Goal: Complete application form: Complete application form

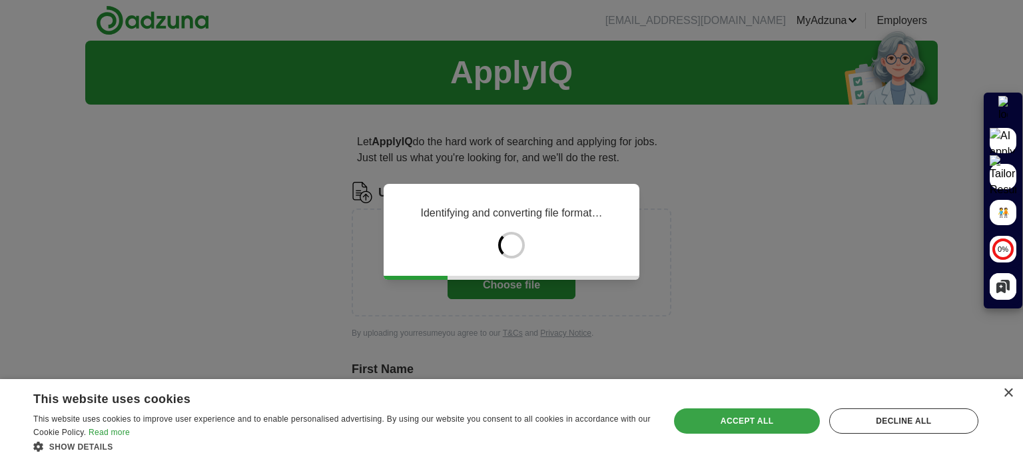
click at [766, 428] on div "Accept all" at bounding box center [746, 420] width 145 height 25
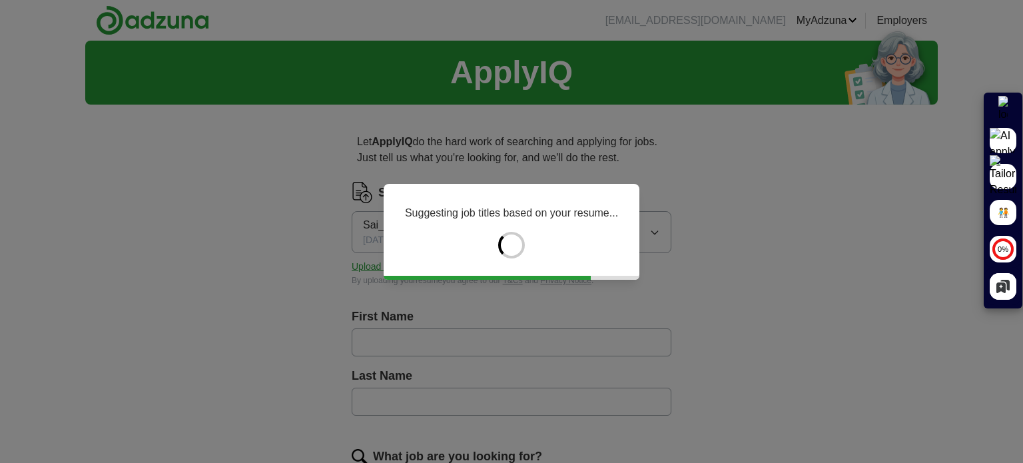
type input "***"
type input "**********"
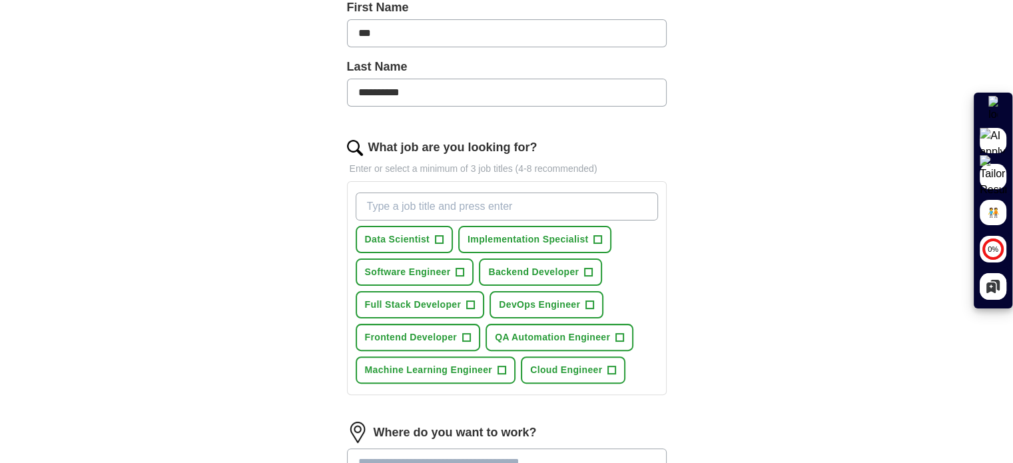
scroll to position [309, 0]
click at [438, 234] on span "+" at bounding box center [439, 239] width 8 height 11
click at [463, 271] on span "+" at bounding box center [460, 272] width 8 height 11
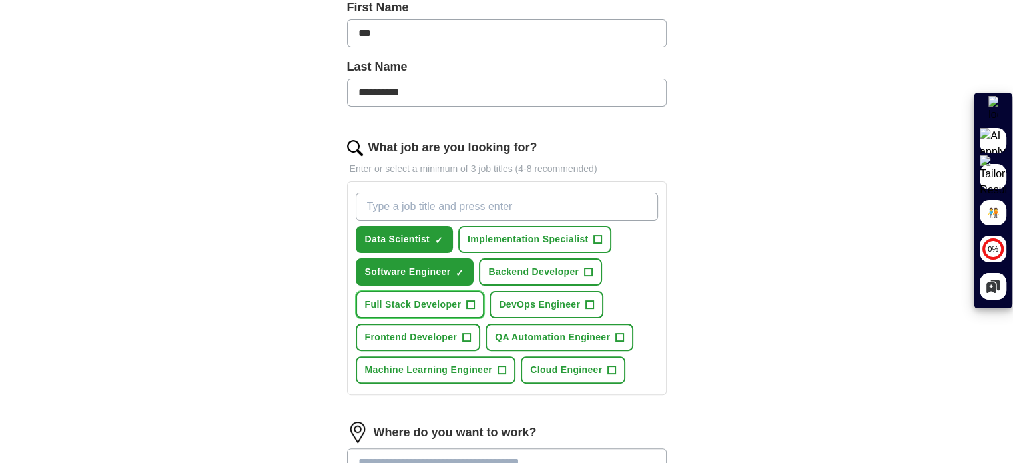
click at [471, 300] on span "+" at bounding box center [471, 305] width 8 height 11
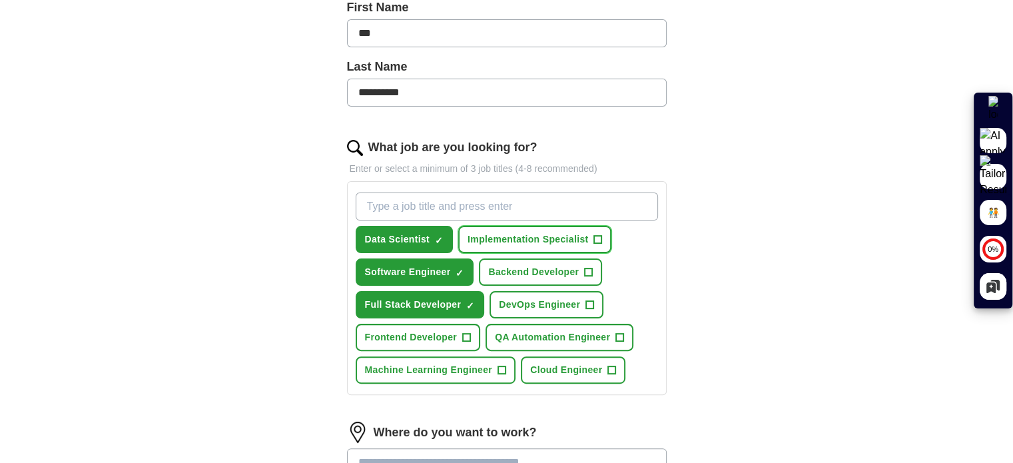
click at [591, 243] on button "Implementation Specialist +" at bounding box center [534, 239] width 153 height 27
click at [601, 330] on span "QA Automation Engineer" at bounding box center [552, 337] width 115 height 14
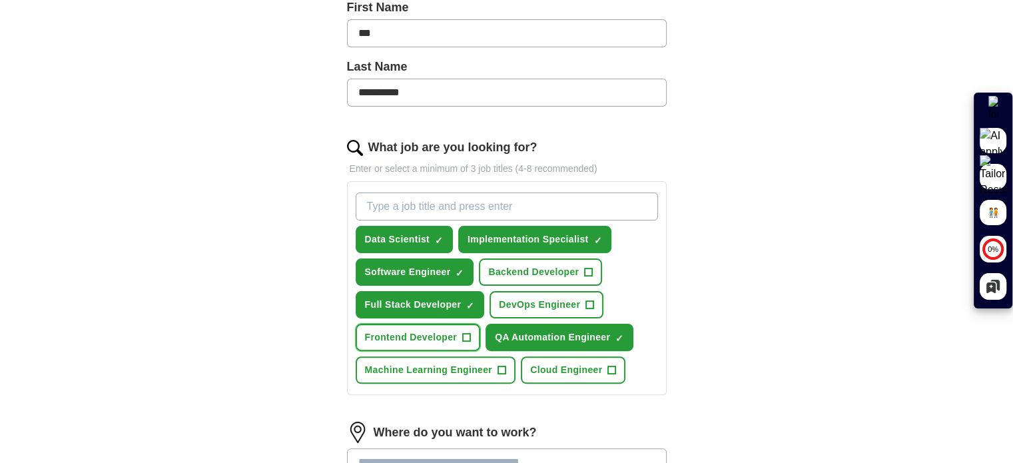
click at [472, 329] on button "Frontend Developer +" at bounding box center [418, 337] width 125 height 27
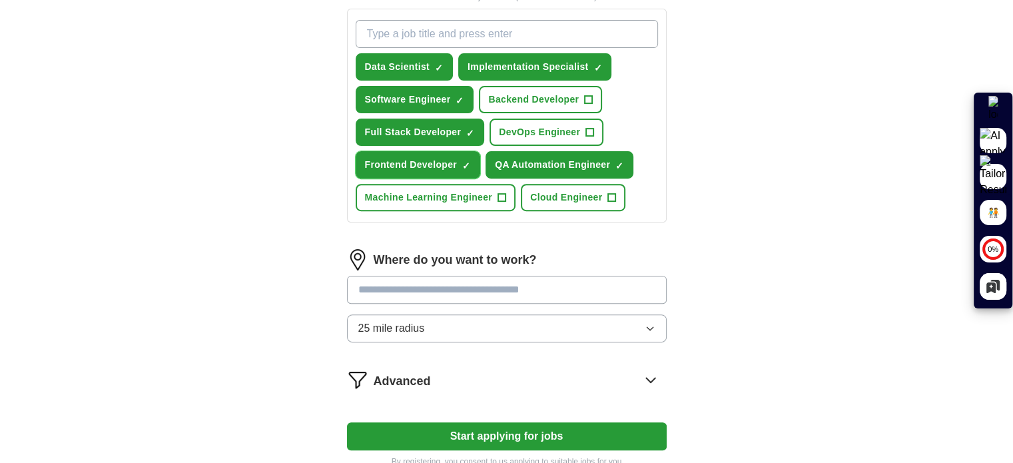
scroll to position [481, 0]
click at [475, 284] on input "text" at bounding box center [507, 290] width 320 height 28
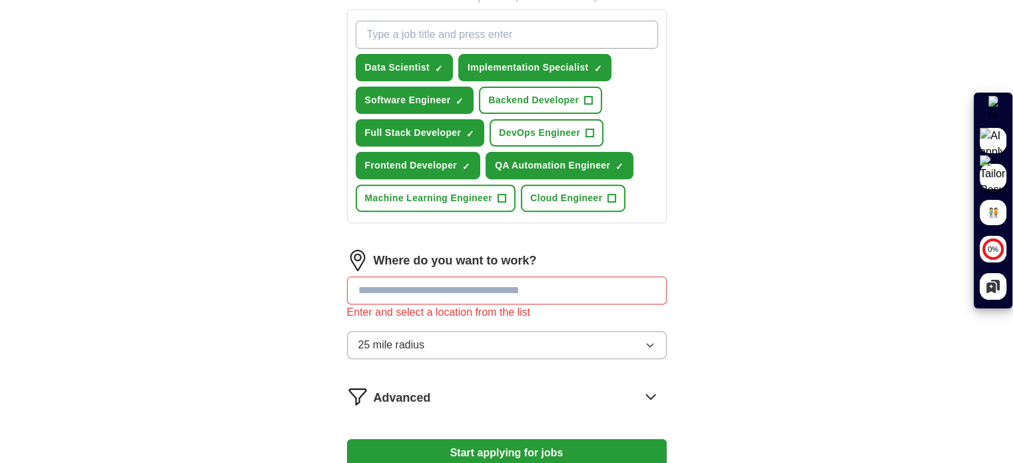
click at [485, 317] on div "Where do you want to work? Enter and select a location from the list 25 mile ra…" at bounding box center [507, 310] width 320 height 120
click at [490, 341] on button "25 mile radius" at bounding box center [507, 345] width 320 height 28
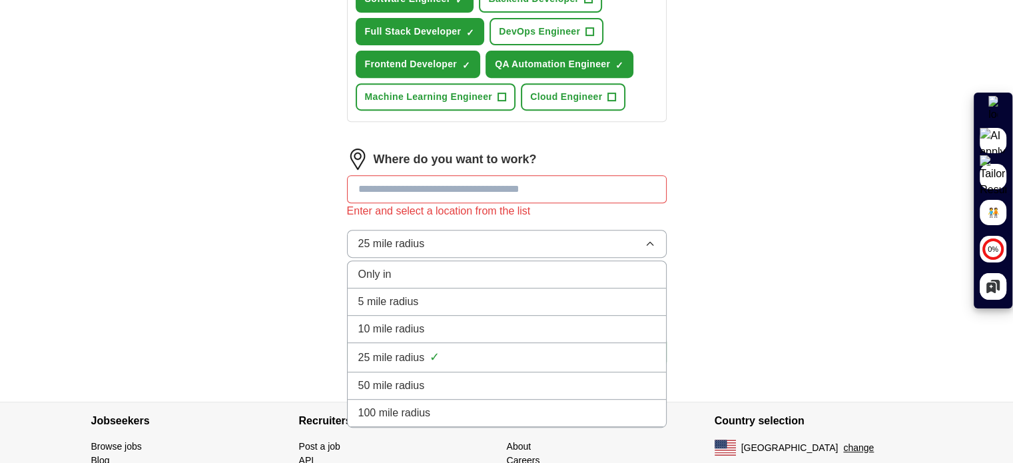
scroll to position [607, 0]
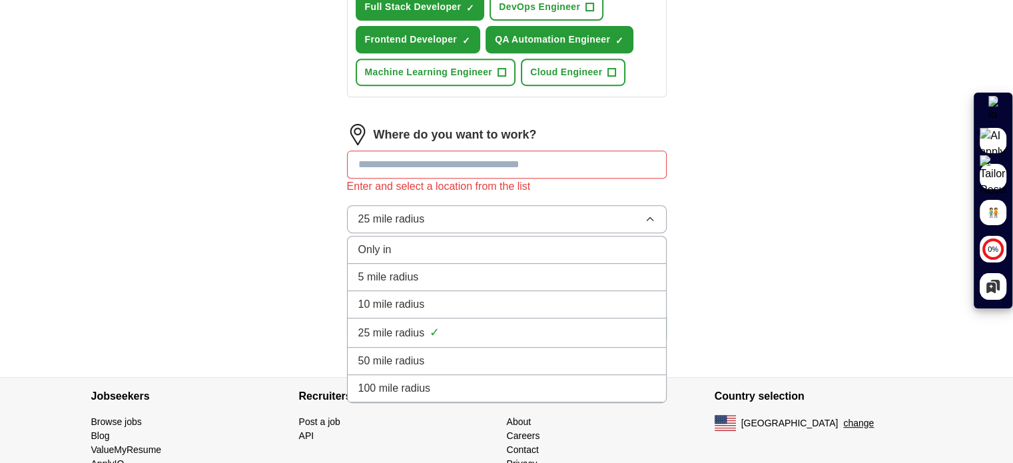
click at [491, 380] on div "100 mile radius" at bounding box center [506, 388] width 297 height 16
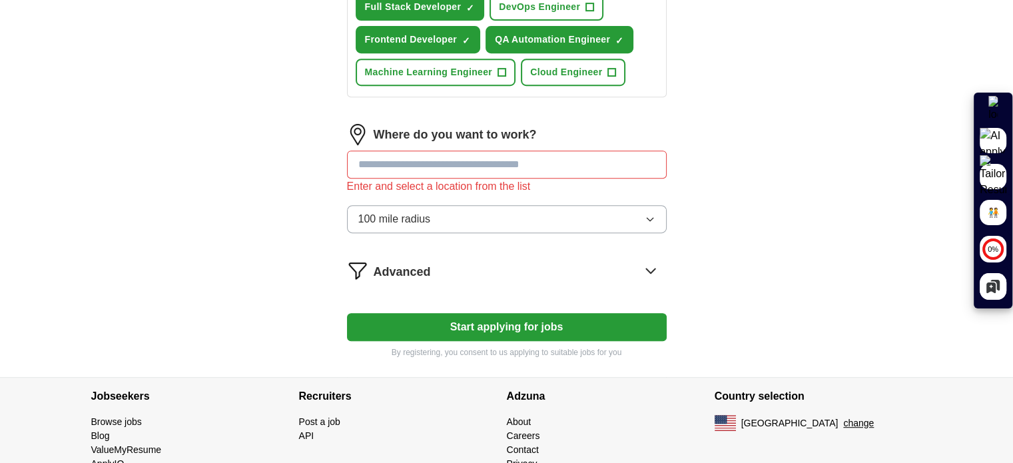
click at [489, 164] on input "text" at bounding box center [507, 164] width 320 height 28
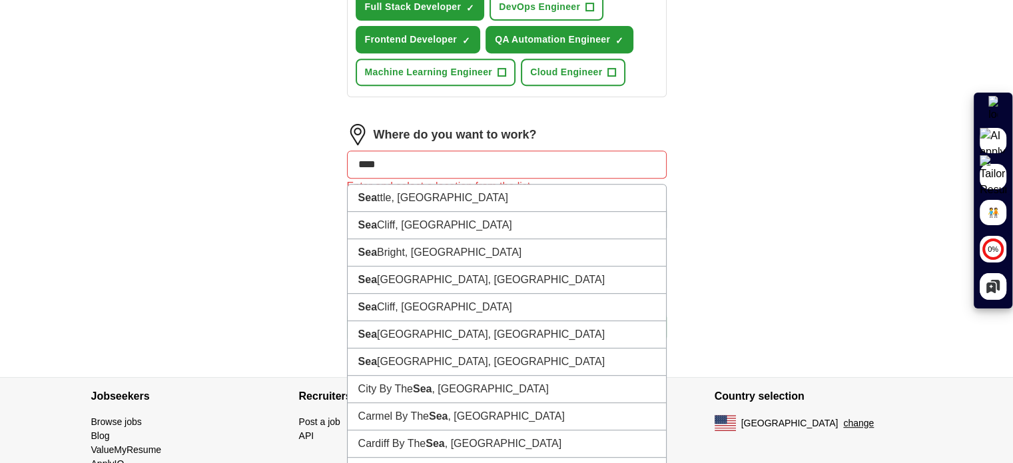
type input "*****"
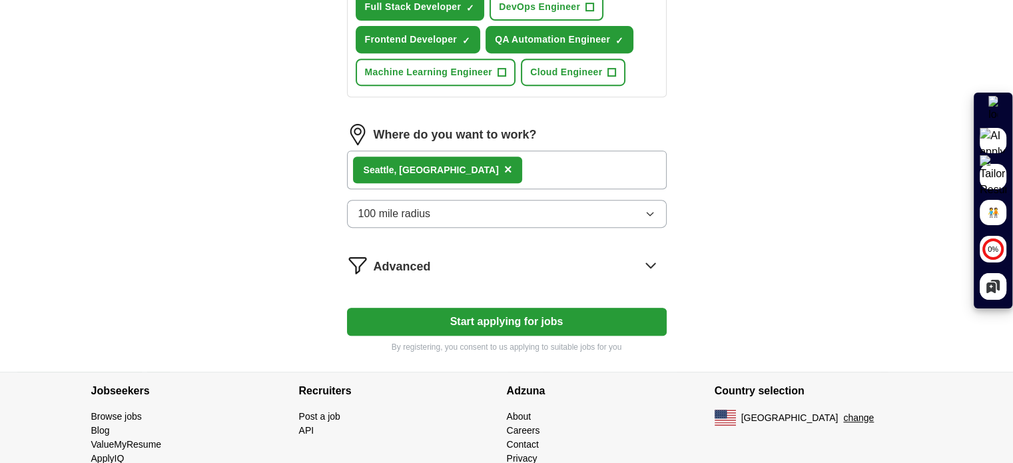
scroll to position [645, 0]
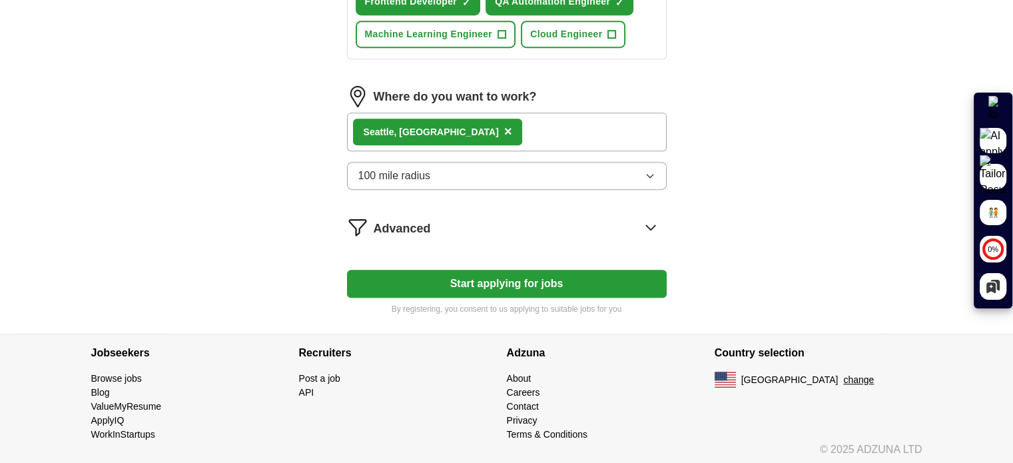
click at [561, 218] on div "Advanced" at bounding box center [520, 226] width 293 height 21
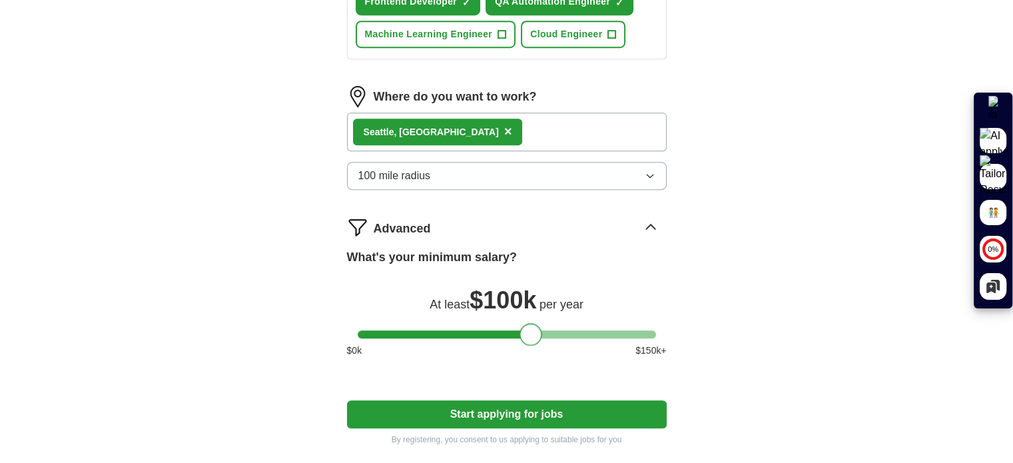
drag, startPoint x: 372, startPoint y: 329, endPoint x: 533, endPoint y: 346, distance: 162.0
click at [533, 346] on div "What's your minimum salary? At least $ 100k per year $ 0 k $ 150 k+" at bounding box center [507, 308] width 320 height 120
click at [543, 400] on button "Start applying for jobs" at bounding box center [507, 414] width 320 height 28
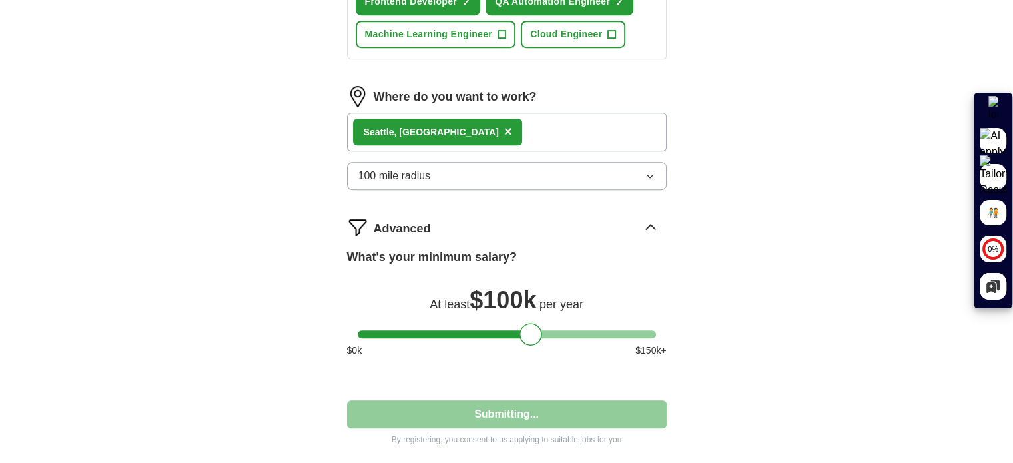
select select "**"
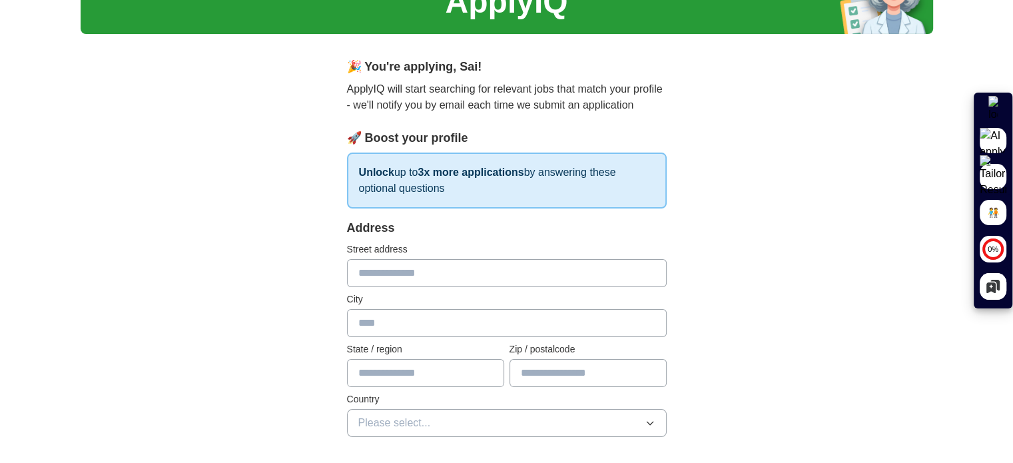
scroll to position [65, 0]
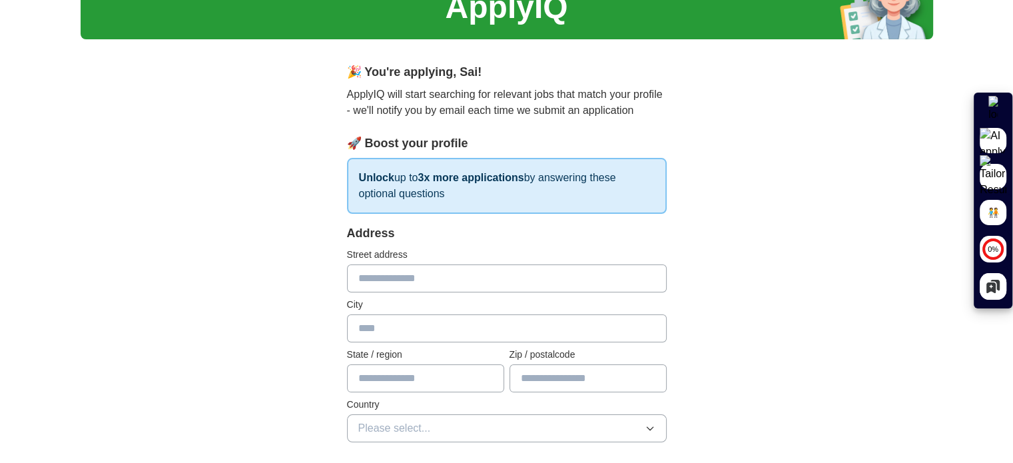
click at [495, 273] on input "text" at bounding box center [507, 278] width 320 height 28
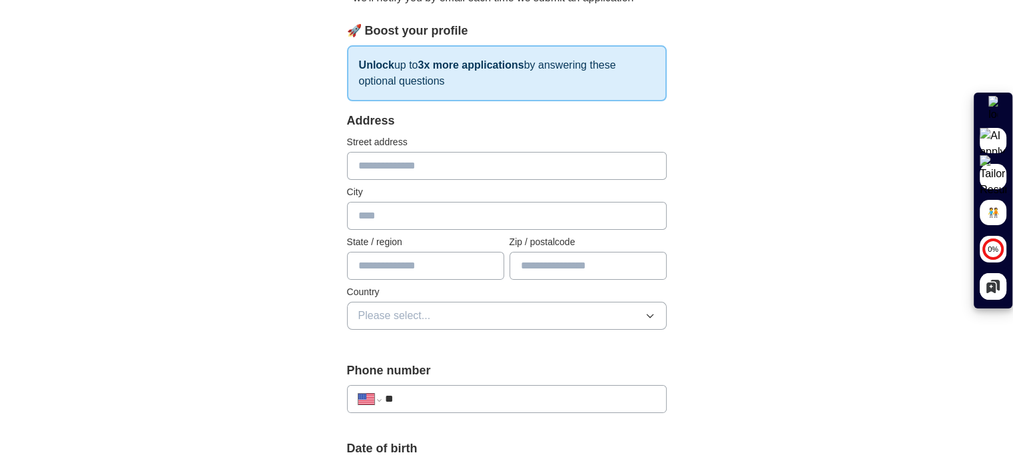
scroll to position [177, 0]
